Goal: Task Accomplishment & Management: Manage account settings

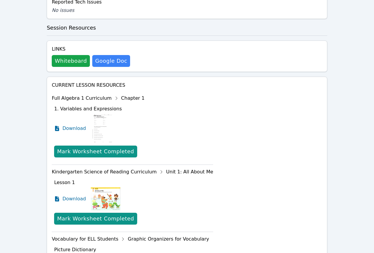
scroll to position [352, 0]
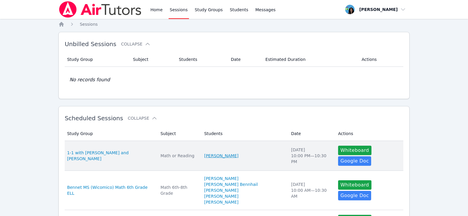
click at [238, 153] on link "[PERSON_NAME]" at bounding box center [221, 156] width 34 height 6
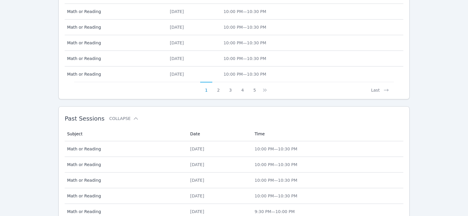
scroll to position [413, 0]
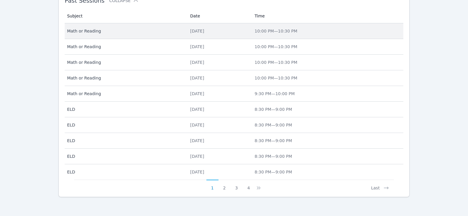
click at [160, 33] on span "Math or Reading" at bounding box center [125, 31] width 116 height 6
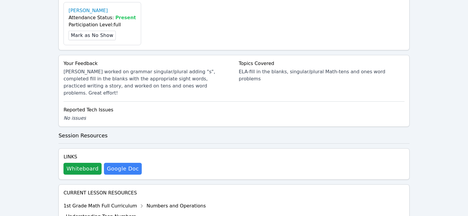
scroll to position [266, 0]
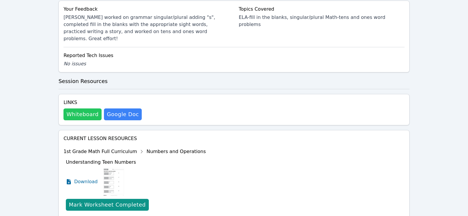
click at [72, 108] on button "Whiteboard" at bounding box center [83, 114] width 38 height 12
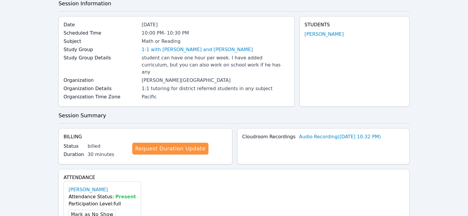
scroll to position [0, 0]
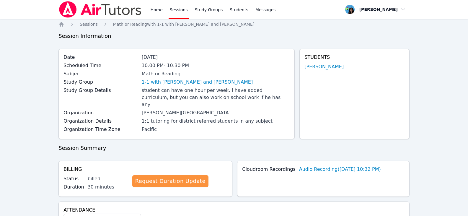
click at [175, 6] on link "Sessions" at bounding box center [179, 9] width 20 height 19
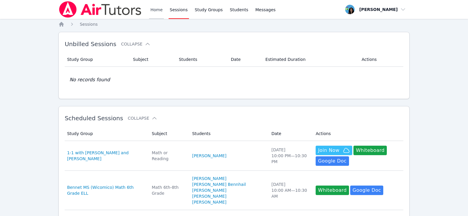
click at [158, 11] on link "Home" at bounding box center [156, 9] width 14 height 19
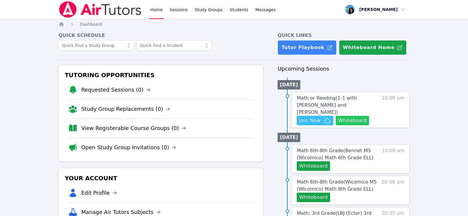
click at [351, 116] on button "Whiteboard" at bounding box center [352, 120] width 33 height 9
click at [317, 117] on span "Join Now" at bounding box center [309, 120] width 21 height 7
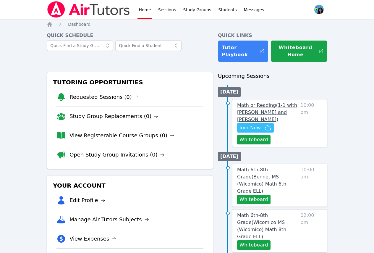
click at [251, 106] on span "Math or Reading ( 1-1 with Ali Al Mawla and Maya Habou-Klimczak )" at bounding box center [267, 112] width 60 height 20
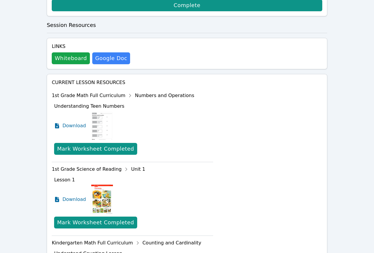
scroll to position [207, 0]
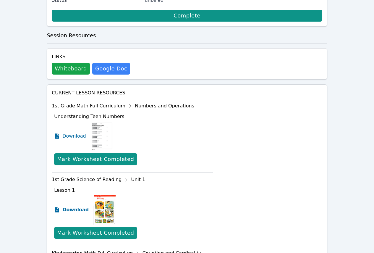
click at [79, 206] on span "Download" at bounding box center [75, 209] width 26 height 7
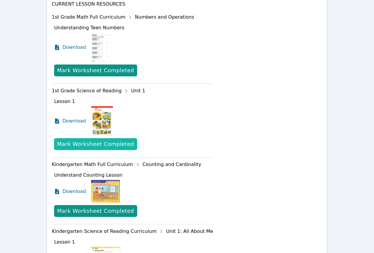
click at [102, 140] on div "Mark Worksheet Completed" at bounding box center [95, 144] width 77 height 8
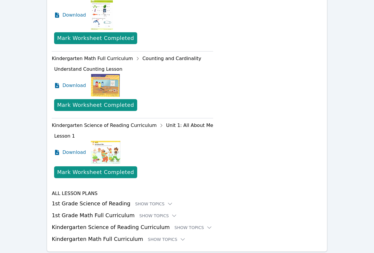
scroll to position [399, 0]
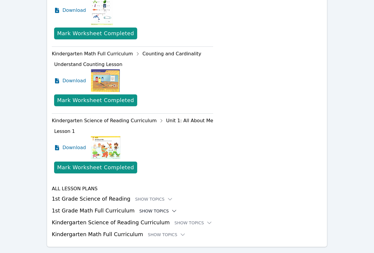
click at [171, 208] on icon at bounding box center [174, 211] width 6 height 6
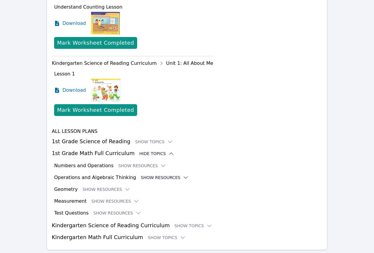
scroll to position [459, 0]
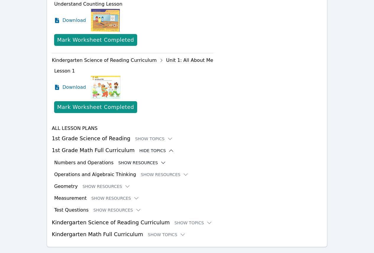
click at [147, 160] on button "Show Resources" at bounding box center [142, 163] width 48 height 6
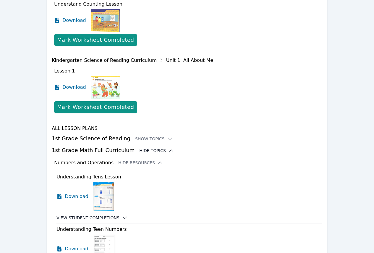
click at [122, 214] on icon at bounding box center [125, 217] width 6 height 6
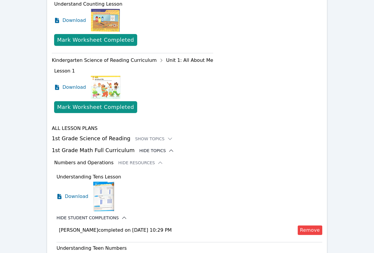
click at [121, 214] on icon at bounding box center [124, 217] width 6 height 6
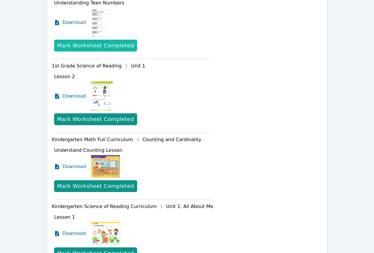
scroll to position [223, 0]
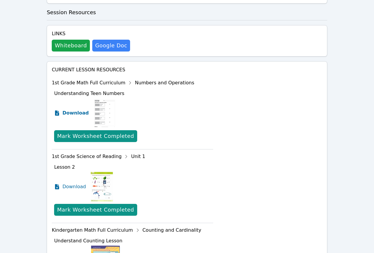
click at [80, 109] on span "Download" at bounding box center [75, 112] width 26 height 7
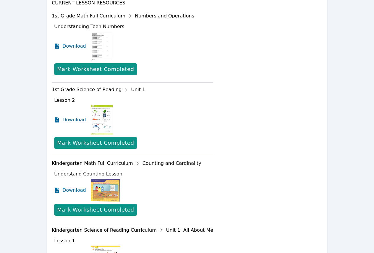
scroll to position [282, 0]
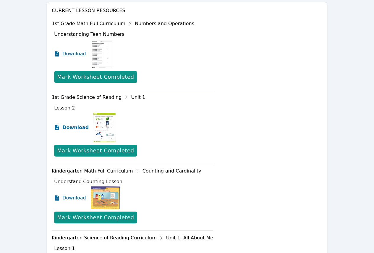
click at [80, 124] on span "Download" at bounding box center [75, 127] width 26 height 7
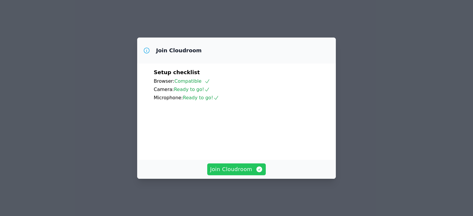
click at [235, 173] on span "Join Cloudroom" at bounding box center [236, 169] width 53 height 8
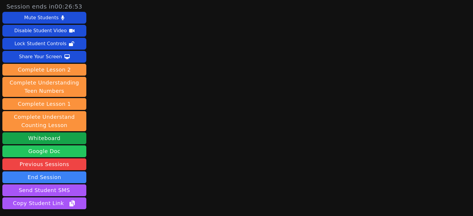
scroll to position [44, 0]
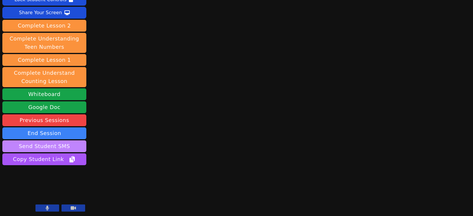
click at [46, 148] on button "Send Student SMS" at bounding box center [44, 146] width 84 height 12
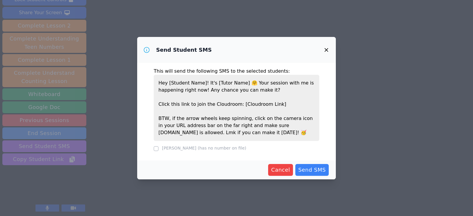
click at [326, 50] on icon "button" at bounding box center [326, 50] width 4 height 4
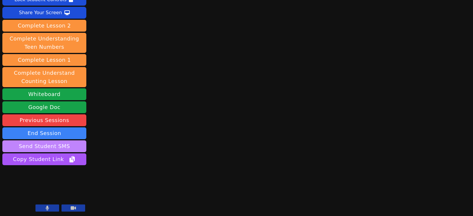
click at [55, 149] on button "Send Student SMS" at bounding box center [44, 146] width 84 height 12
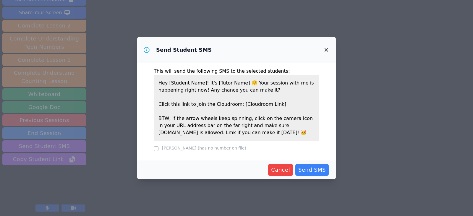
click at [324, 51] on icon "button" at bounding box center [326, 49] width 7 height 7
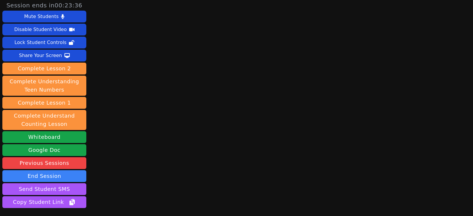
scroll to position [0, 0]
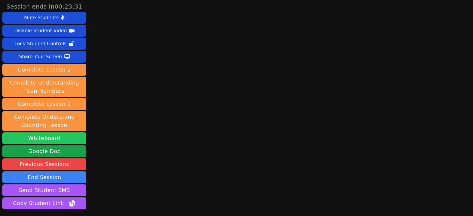
click at [58, 138] on button "Whiteboard" at bounding box center [44, 138] width 84 height 12
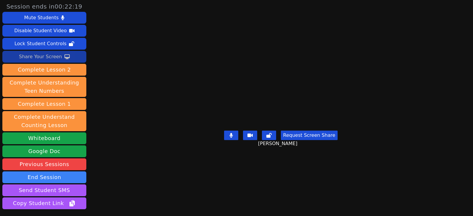
click at [36, 57] on div "Share Your Screen" at bounding box center [40, 56] width 43 height 9
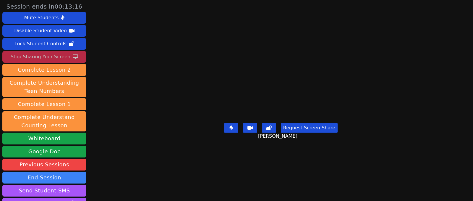
click at [33, 54] on div "Stop Sharing Your Screen" at bounding box center [41, 56] width 60 height 9
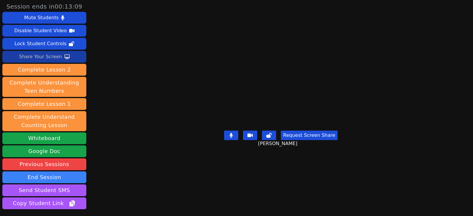
click at [61, 58] on button "Share Your Screen" at bounding box center [44, 57] width 84 height 12
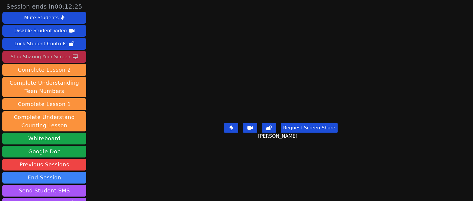
drag, startPoint x: 40, startPoint y: 52, endPoint x: 47, endPoint y: 59, distance: 10.0
click at [40, 52] on div "Stop Sharing Your Screen" at bounding box center [41, 56] width 60 height 9
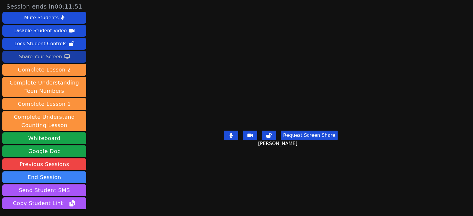
click at [51, 58] on div "Share Your Screen" at bounding box center [40, 56] width 43 height 9
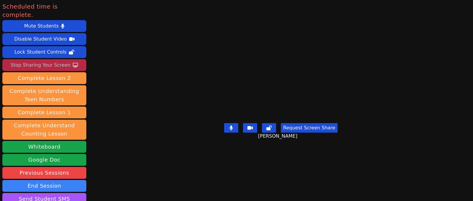
click at [62, 60] on div "Stop Sharing Your Screen" at bounding box center [41, 64] width 60 height 9
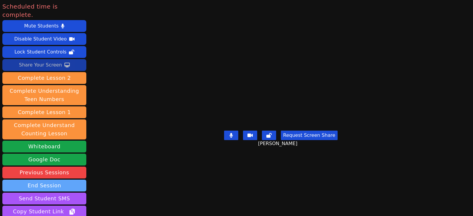
click at [84, 180] on button "End Session" at bounding box center [44, 186] width 84 height 12
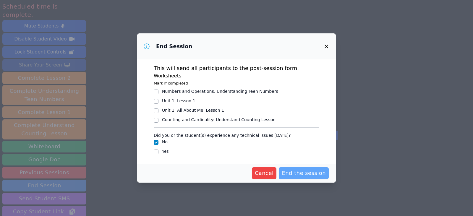
click at [303, 170] on span "End the session" at bounding box center [304, 173] width 44 height 8
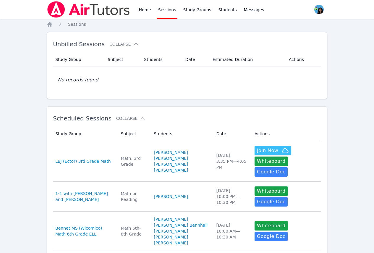
click at [162, 14] on link "Sessions" at bounding box center [167, 9] width 20 height 19
click at [147, 13] on link "Home" at bounding box center [144, 9] width 14 height 19
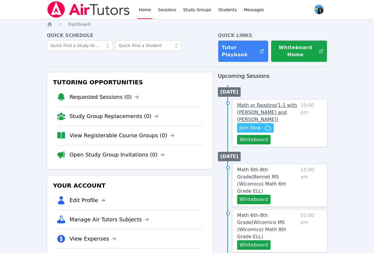
click at [270, 106] on span "Math or Reading ( 1-1 with [PERSON_NAME] and [PERSON_NAME] )" at bounding box center [267, 112] width 60 height 20
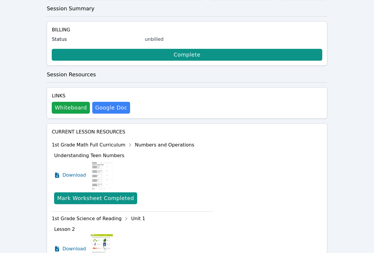
scroll to position [207, 0]
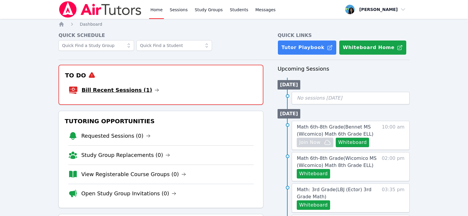
click at [155, 92] on icon at bounding box center [157, 90] width 5 height 5
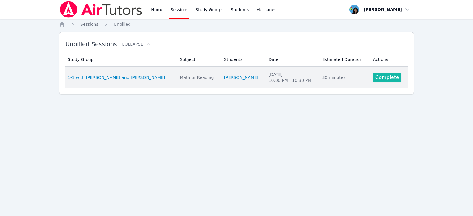
click at [390, 75] on link "Complete" at bounding box center [387, 77] width 28 height 9
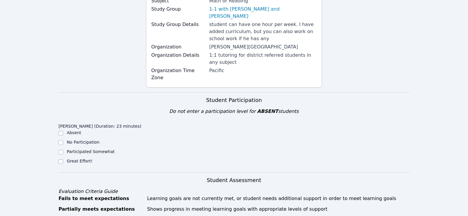
scroll to position [177, 0]
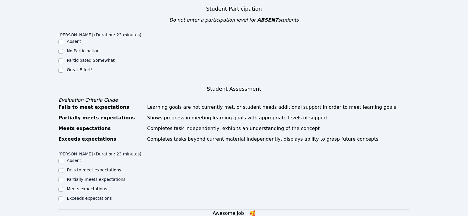
click at [73, 67] on label "Great Effort!" at bounding box center [80, 69] width 26 height 5
click at [63, 68] on input "Great Effort!" at bounding box center [60, 70] width 5 height 5
checkbox input "true"
click at [82, 196] on label "Exceeds expectations" at bounding box center [89, 198] width 45 height 5
click at [63, 196] on input "Exceeds expectations" at bounding box center [60, 198] width 5 height 5
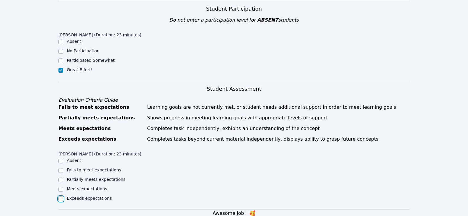
checkbox input "true"
click at [89, 186] on label "Meets expectations" at bounding box center [87, 188] width 40 height 5
click at [63, 187] on input "Meets expectations" at bounding box center [60, 189] width 5 height 5
checkbox input "true"
checkbox input "false"
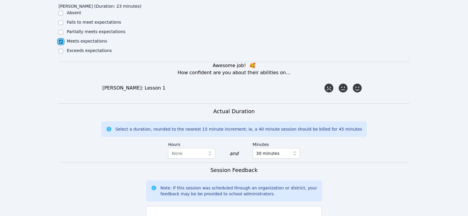
scroll to position [384, 0]
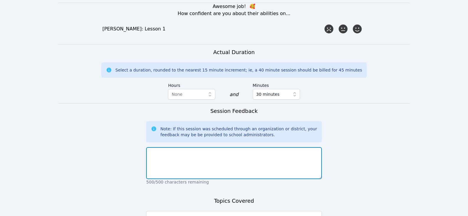
click at [201, 147] on textarea at bounding box center [233, 163] width 175 height 32
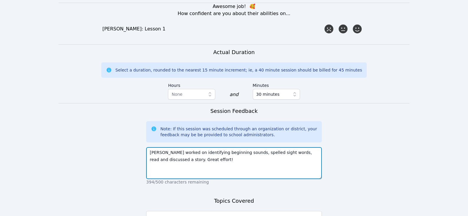
type textarea "Ali worked on identifying beginning sounds, spelled sight words, read and discu…"
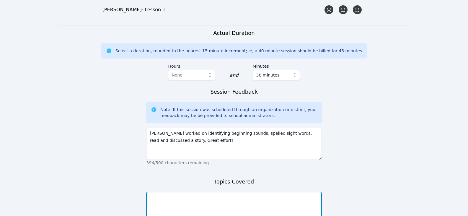
scroll to position [414, 0]
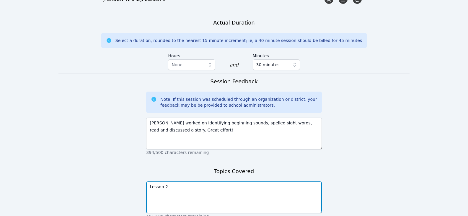
click at [229, 181] on textarea "Lesson 2-" at bounding box center [233, 197] width 175 height 32
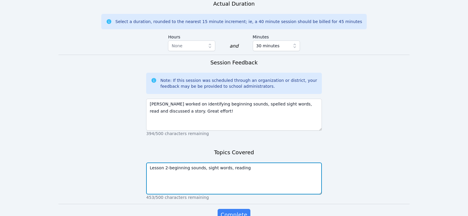
scroll to position [451, 0]
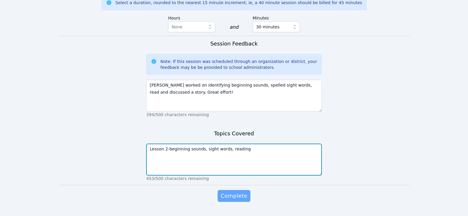
type textarea "Lesson 2-beginning sounds, sight words, reading"
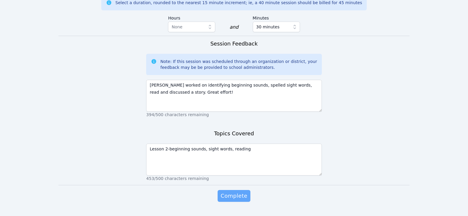
click at [228, 192] on span "Complete" at bounding box center [234, 196] width 27 height 8
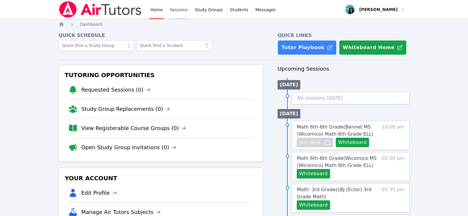
click at [174, 10] on link "Sessions" at bounding box center [179, 9] width 20 height 19
